Goal: Information Seeking & Learning: Learn about a topic

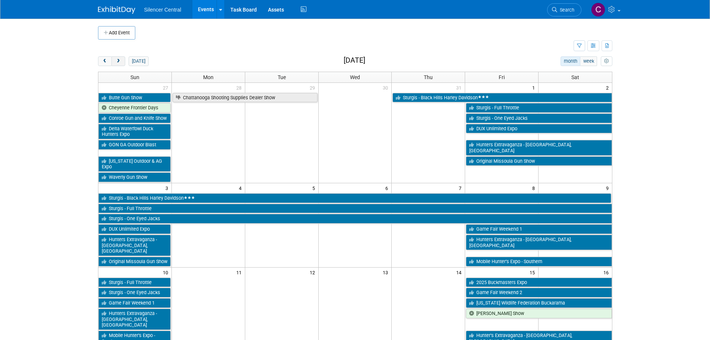
click at [120, 63] on span "next" at bounding box center [119, 61] width 6 height 5
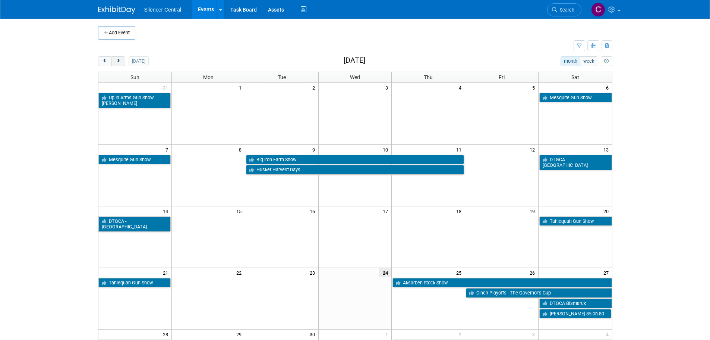
click at [120, 63] on span "next" at bounding box center [119, 61] width 6 height 5
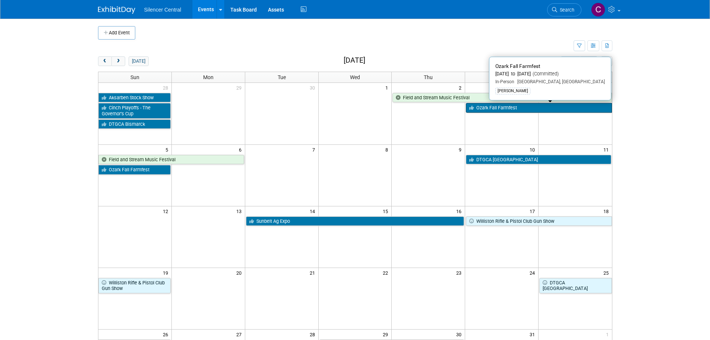
click at [513, 110] on link "Ozark Fall Farmfest" at bounding box center [539, 108] width 146 height 10
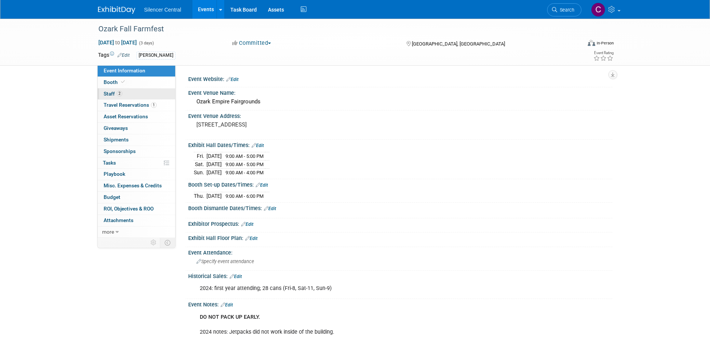
click at [132, 96] on link "2 Staff 2" at bounding box center [137, 93] width 78 height 11
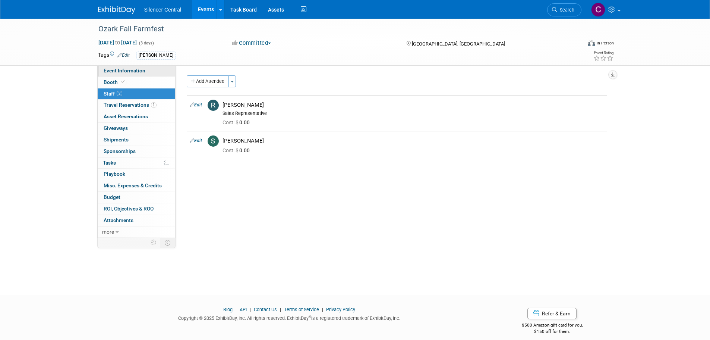
click at [138, 69] on span "Event Information" at bounding box center [125, 71] width 42 height 6
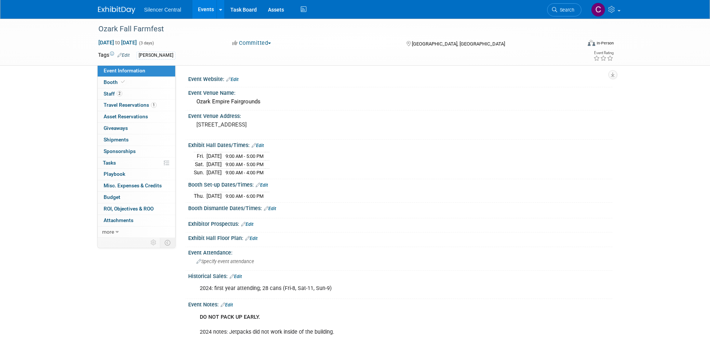
click at [126, 11] on img at bounding box center [116, 9] width 37 height 7
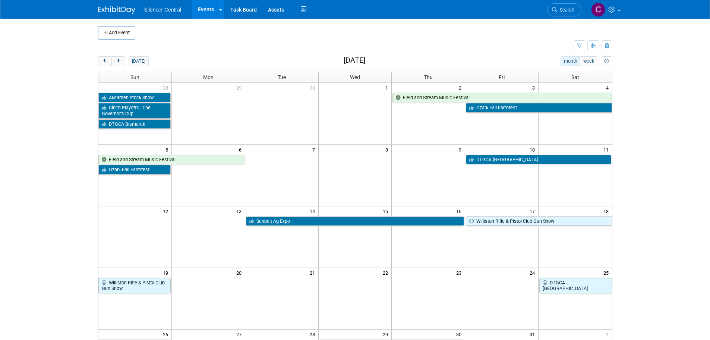
drag, startPoint x: 115, startPoint y: 59, endPoint x: 148, endPoint y: 65, distance: 33.4
click at [116, 59] on span "next" at bounding box center [119, 61] width 6 height 5
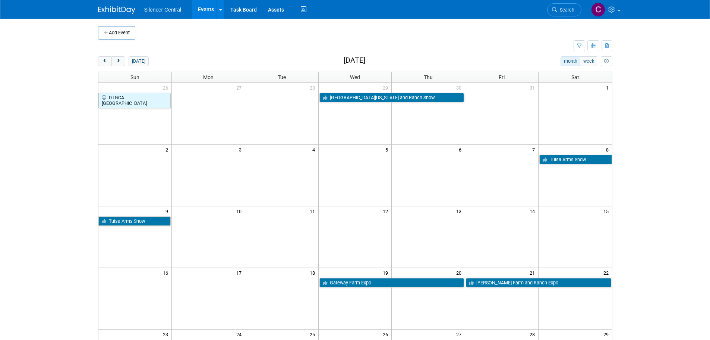
click at [97, 59] on div "Add Event New Event Duplicate Event Warning There is another event in your work…" at bounding box center [355, 243] width 526 height 449
click at [103, 59] on span "prev" at bounding box center [105, 61] width 6 height 5
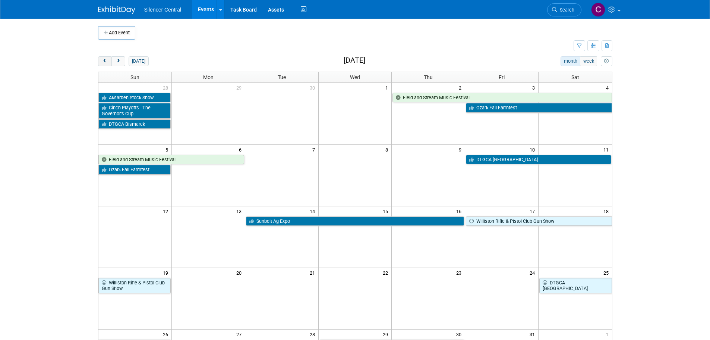
click at [103, 62] on span "prev" at bounding box center [105, 61] width 6 height 5
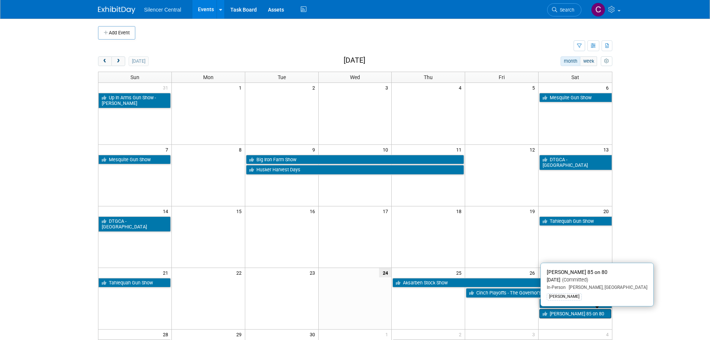
click at [561, 317] on link "[PERSON_NAME] 85 on 80" at bounding box center [576, 314] width 72 height 10
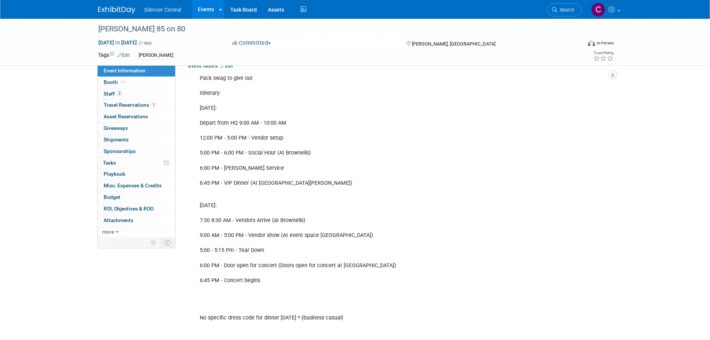
scroll to position [261, 0]
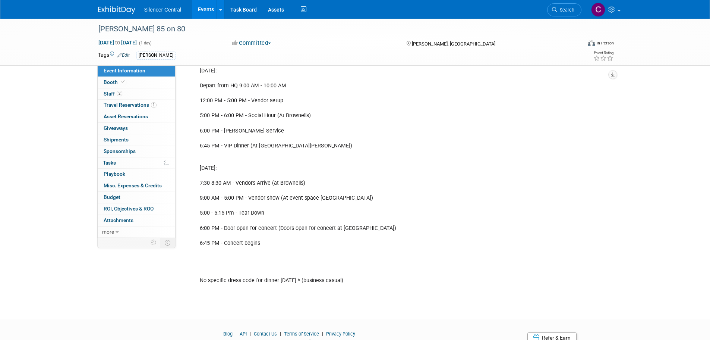
click at [112, 11] on img at bounding box center [116, 9] width 37 height 7
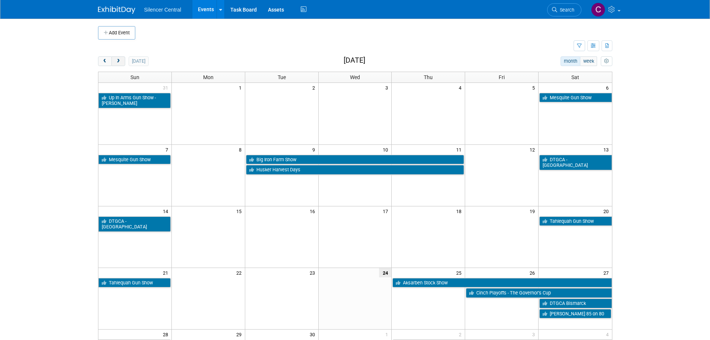
click at [117, 62] on span "next" at bounding box center [119, 61] width 6 height 5
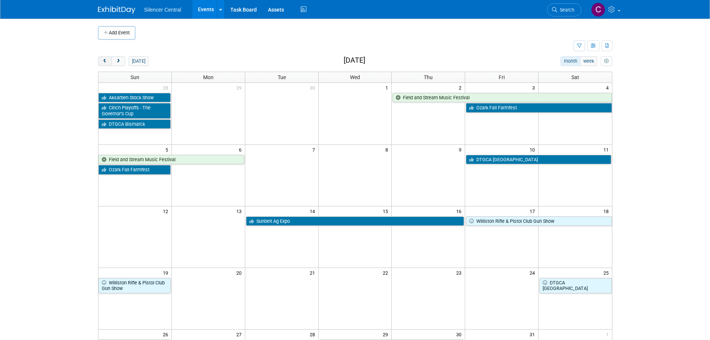
click at [105, 61] on span "prev" at bounding box center [105, 61] width 6 height 5
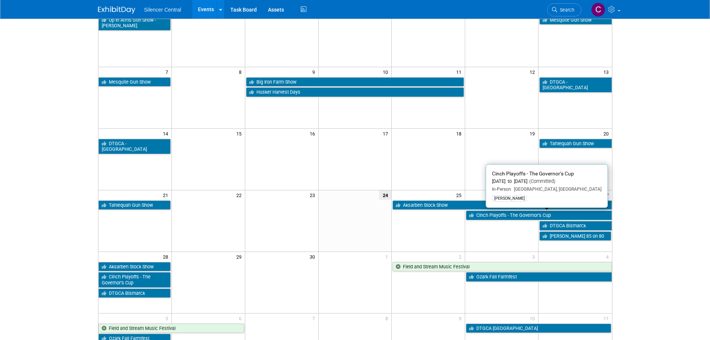
scroll to position [82, 0]
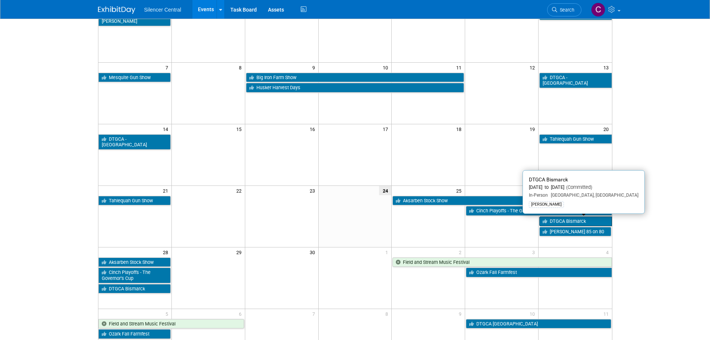
click at [556, 216] on link "DTGCA Bismarck" at bounding box center [576, 221] width 72 height 10
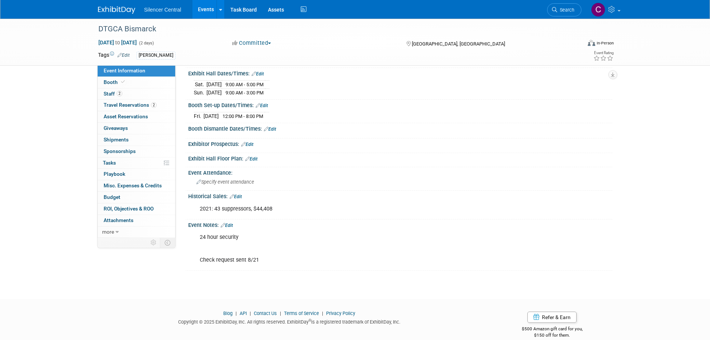
scroll to position [91, 0]
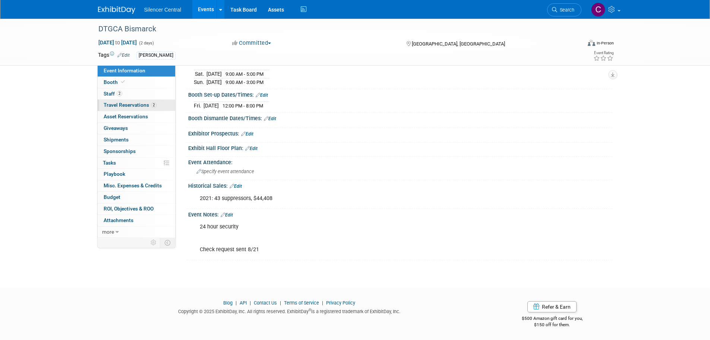
click at [126, 106] on span "Travel Reservations 2" at bounding box center [130, 105] width 53 height 6
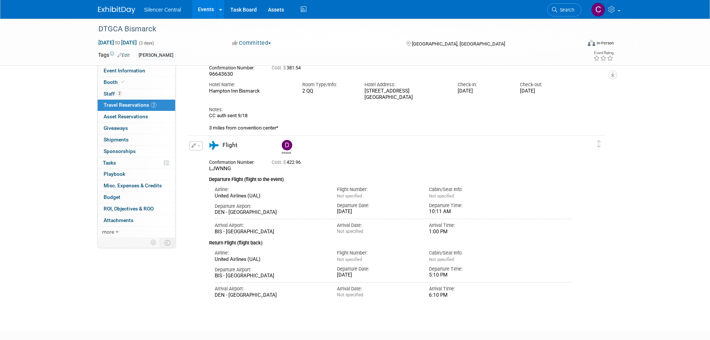
scroll to position [0, 0]
